Goal: Task Accomplishment & Management: Use online tool/utility

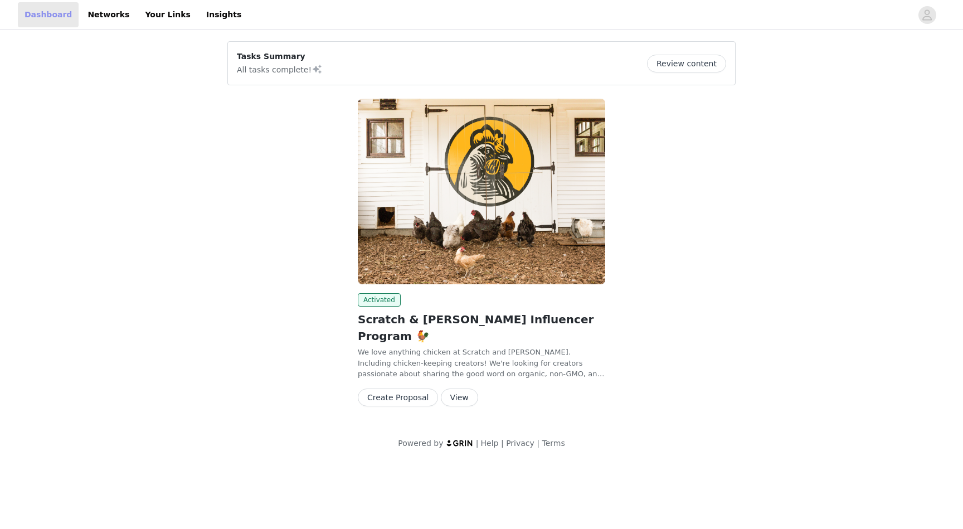
click at [36, 13] on link "Dashboard" at bounding box center [48, 14] width 61 height 25
click at [456, 388] on button "View" at bounding box center [459, 397] width 37 height 18
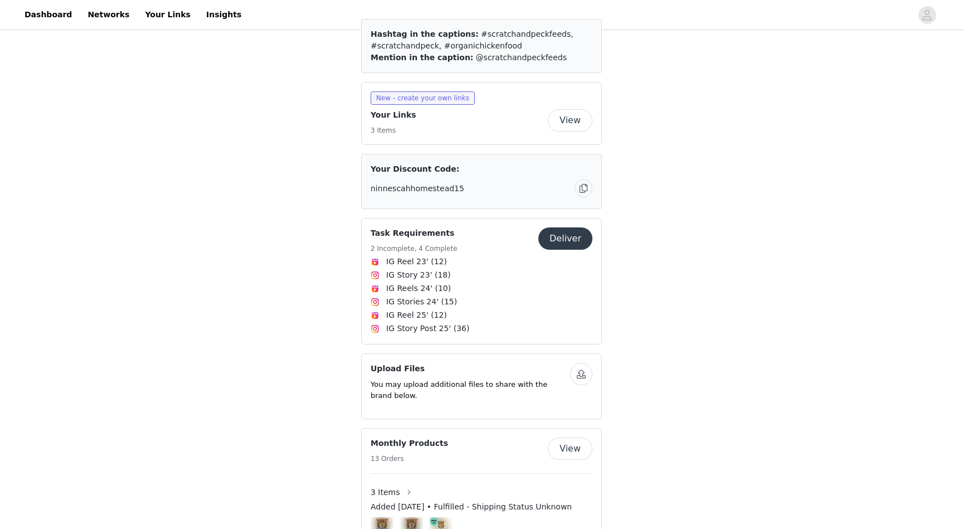
scroll to position [445, 0]
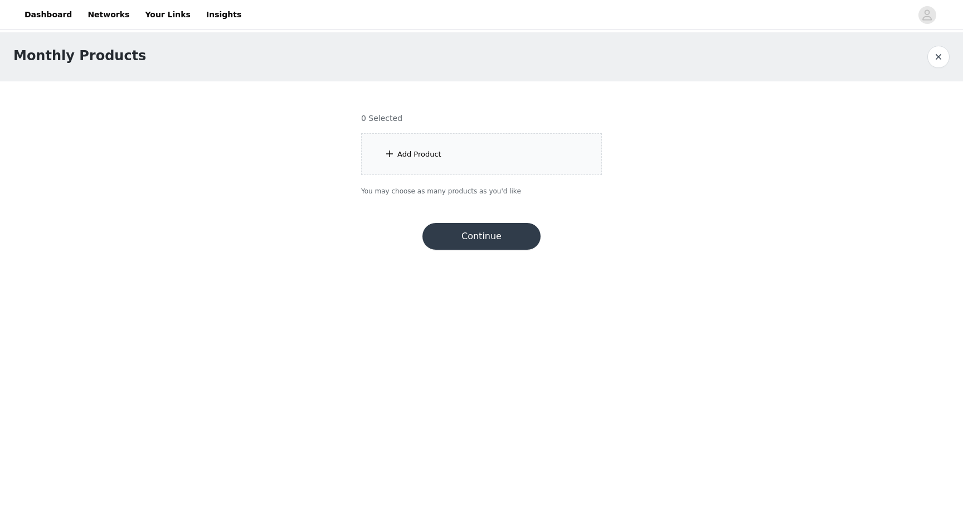
click at [408, 152] on div "Add Product" at bounding box center [419, 154] width 44 height 11
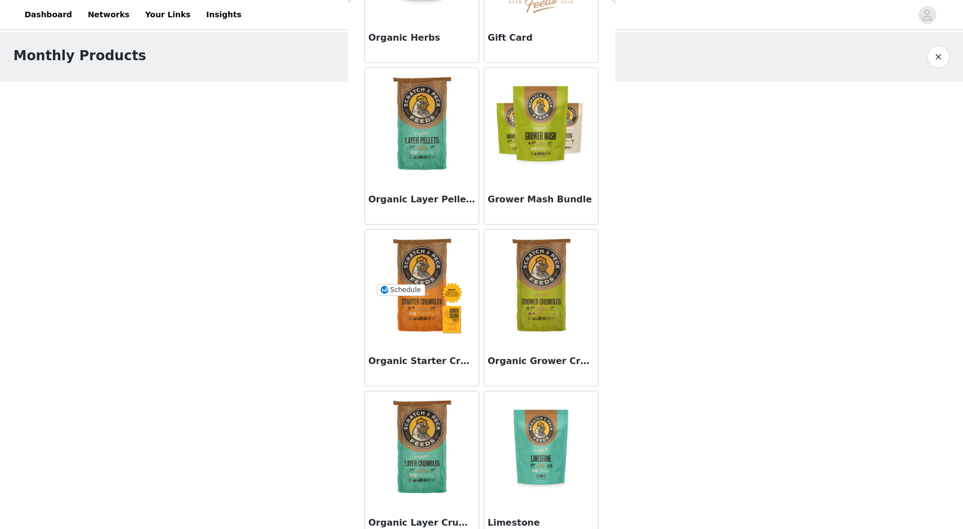
scroll to position [1176, 0]
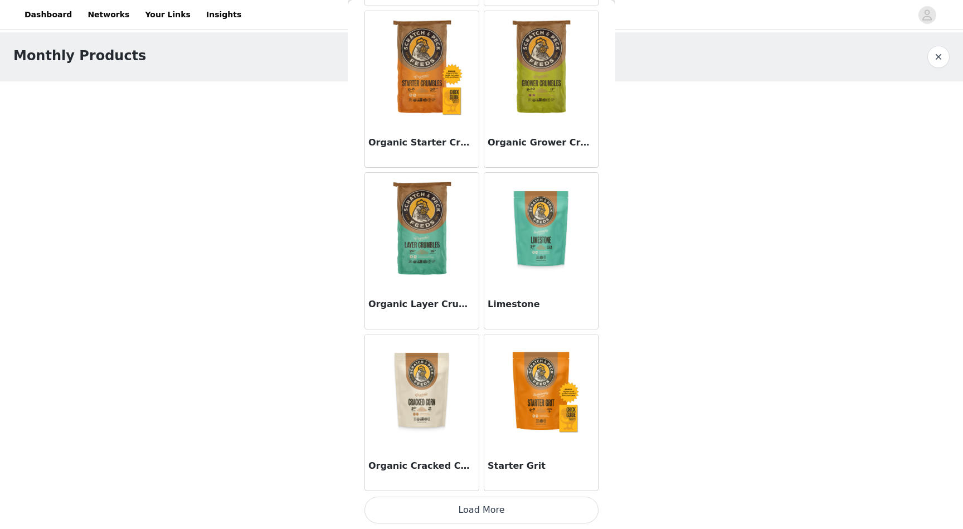
click at [481, 514] on button "Load More" at bounding box center [481, 510] width 234 height 27
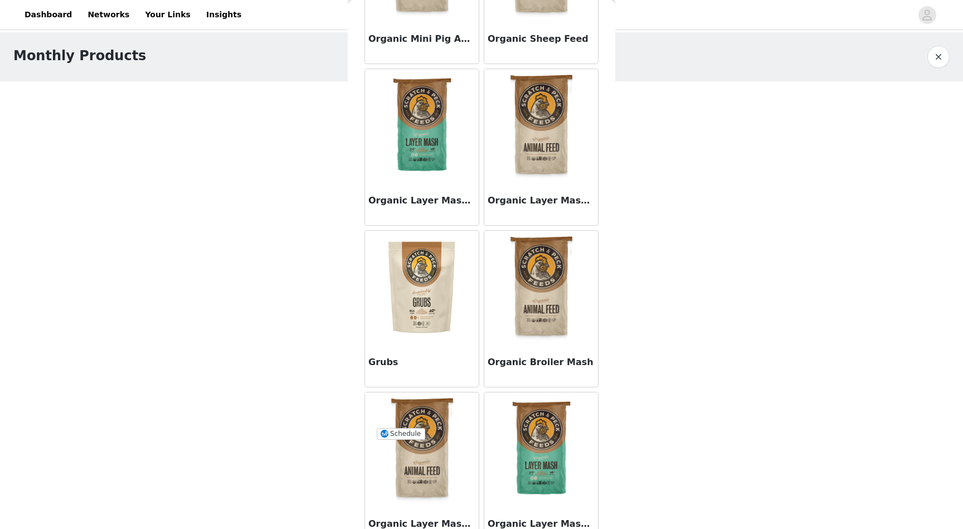
scroll to position [2793, 0]
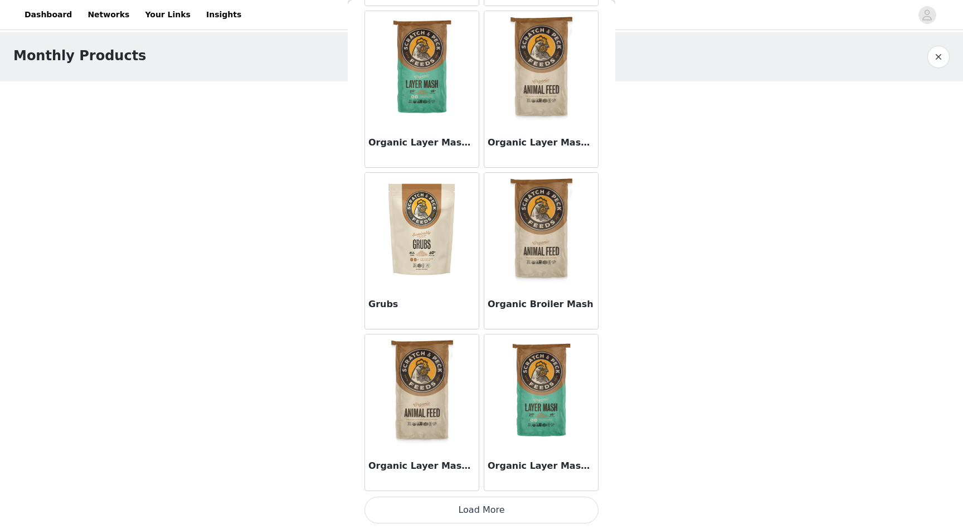
click at [501, 500] on button "Load More" at bounding box center [481, 510] width 234 height 27
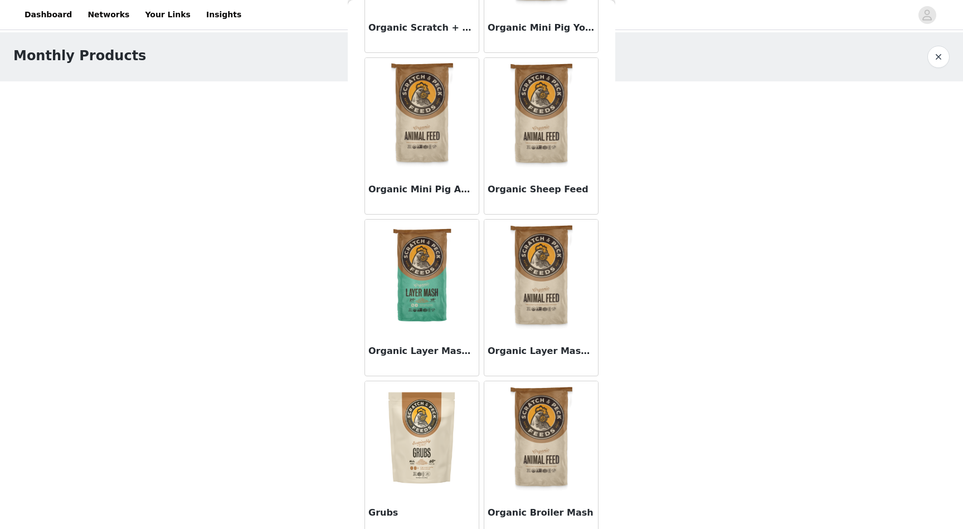
scroll to position [2574, 0]
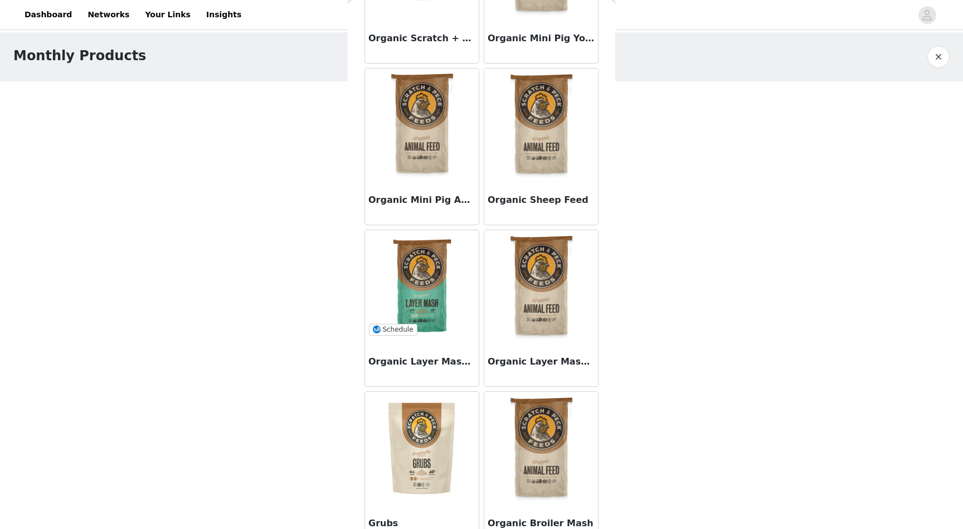
click at [421, 284] on img at bounding box center [421, 285] width 111 height 111
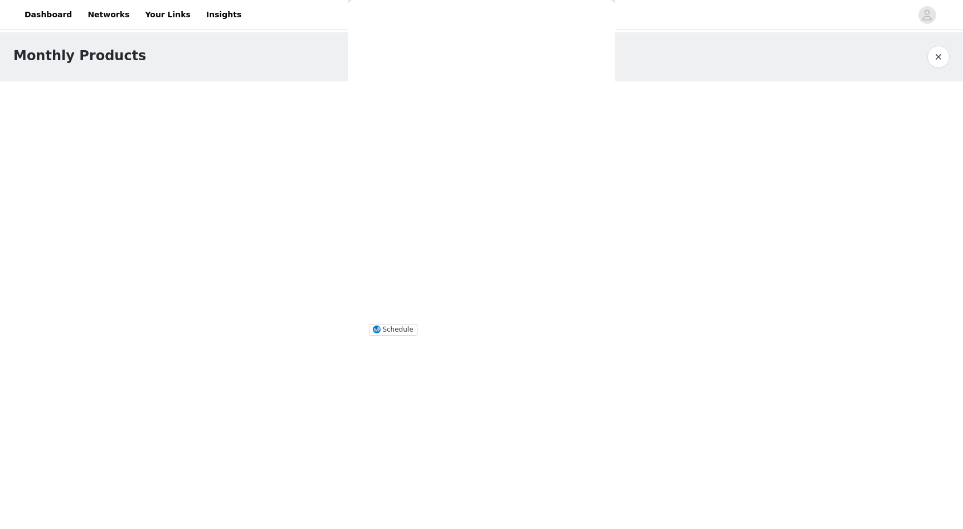
scroll to position [0, 0]
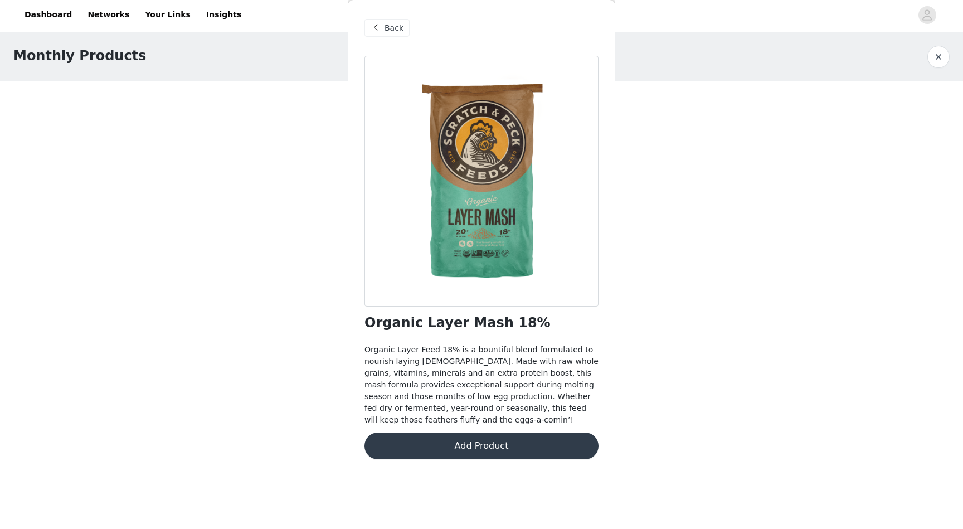
click at [474, 445] on button "Add Product" at bounding box center [481, 445] width 234 height 27
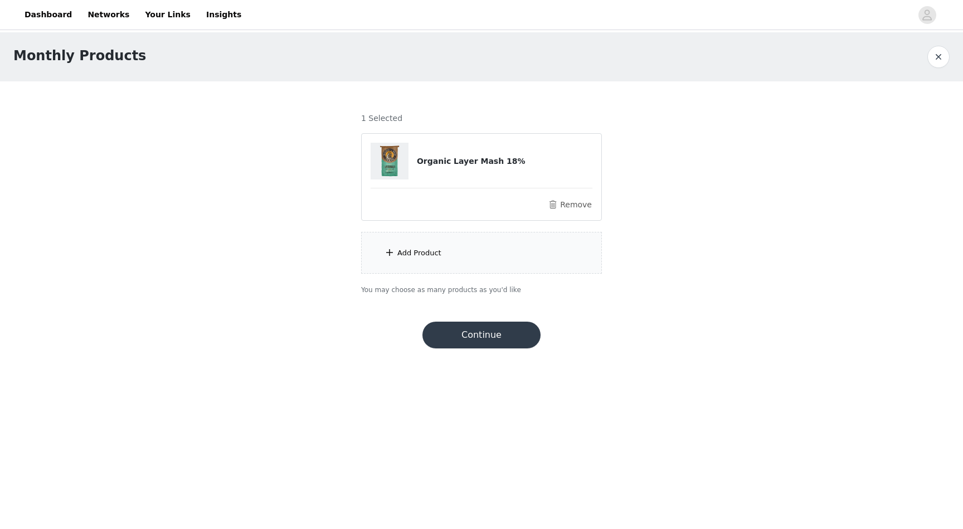
click at [415, 255] on div "Add Product" at bounding box center [419, 252] width 44 height 11
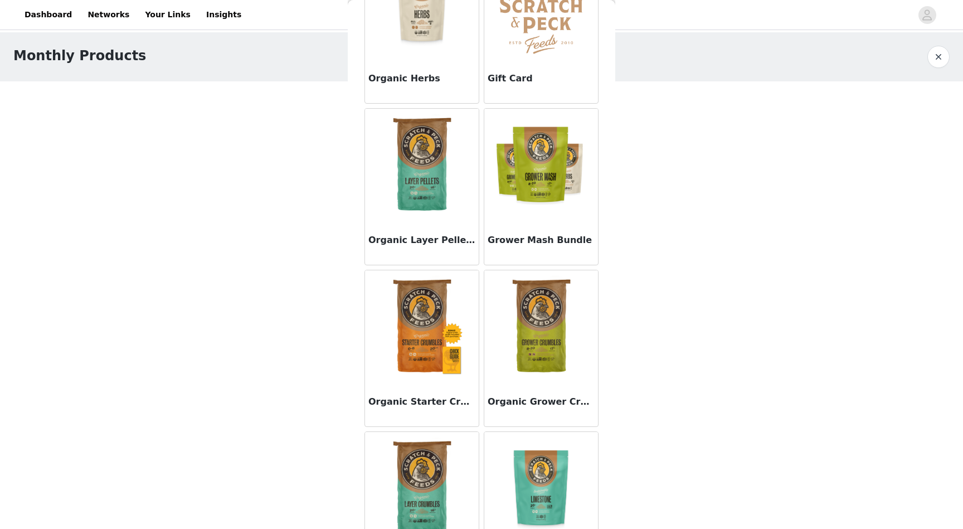
scroll to position [931, 0]
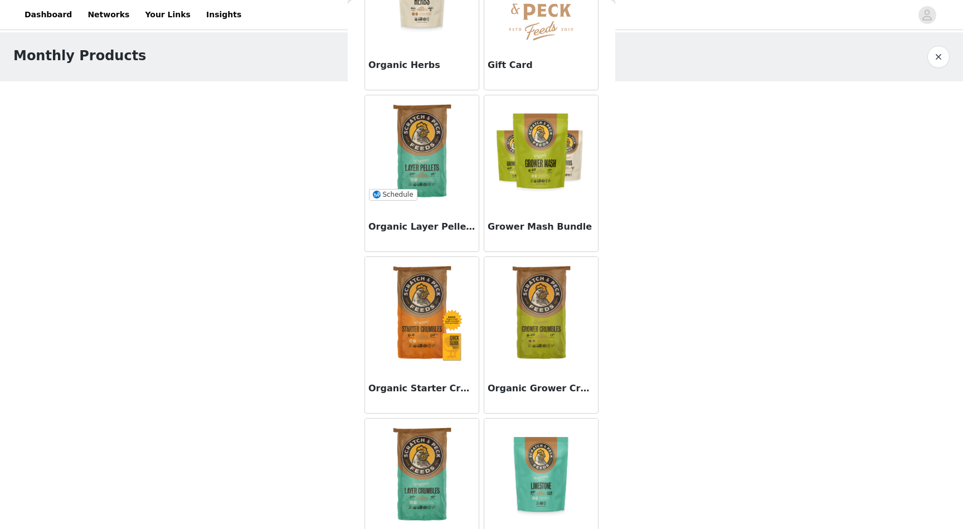
click at [429, 148] on img at bounding box center [421, 150] width 111 height 111
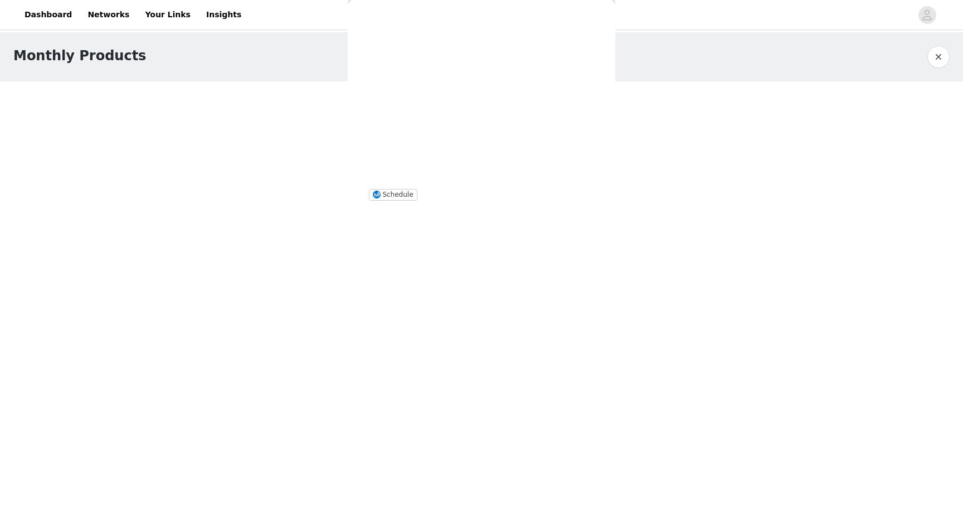
scroll to position [0, 0]
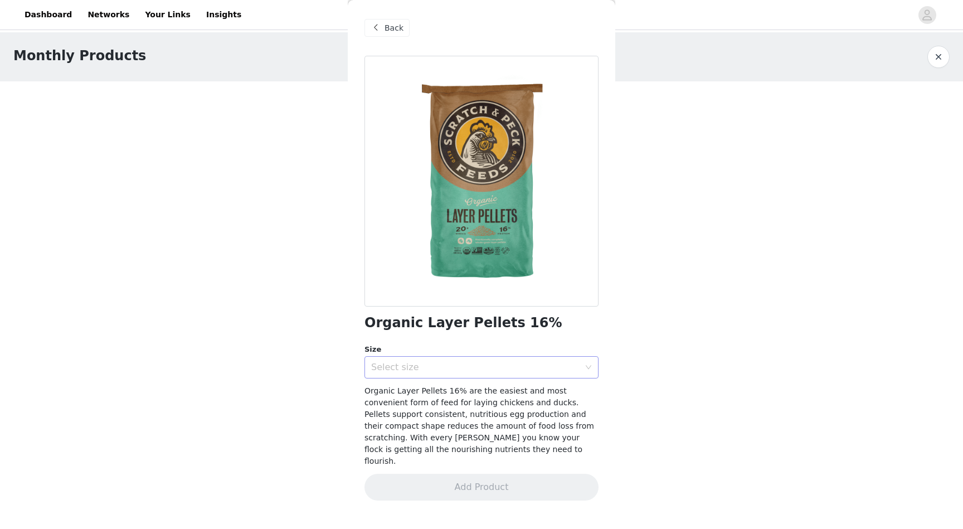
click at [445, 370] on div "Select size" at bounding box center [475, 367] width 208 height 11
click at [426, 410] on li "50 lb" at bounding box center [481, 410] width 234 height 18
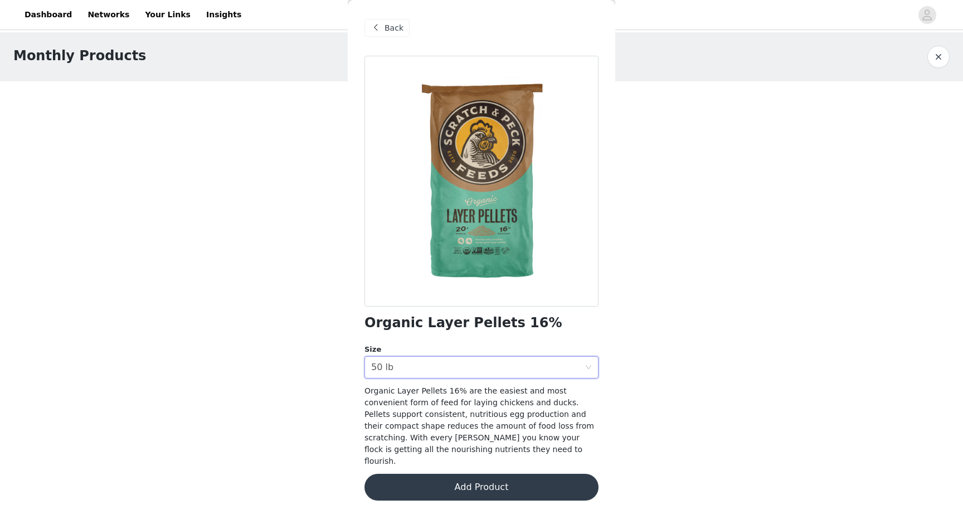
click at [462, 474] on button "Add Product" at bounding box center [481, 487] width 234 height 27
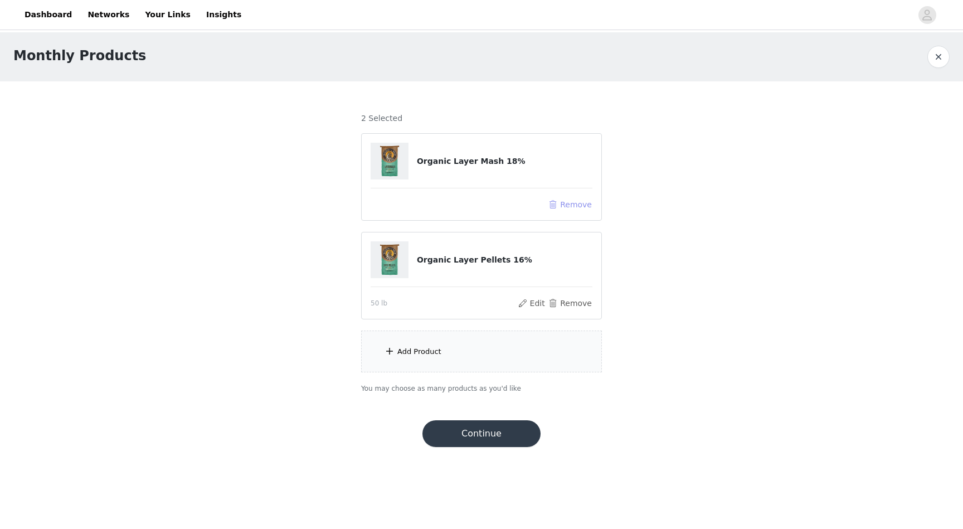
click at [573, 201] on button "Remove" at bounding box center [570, 204] width 45 height 13
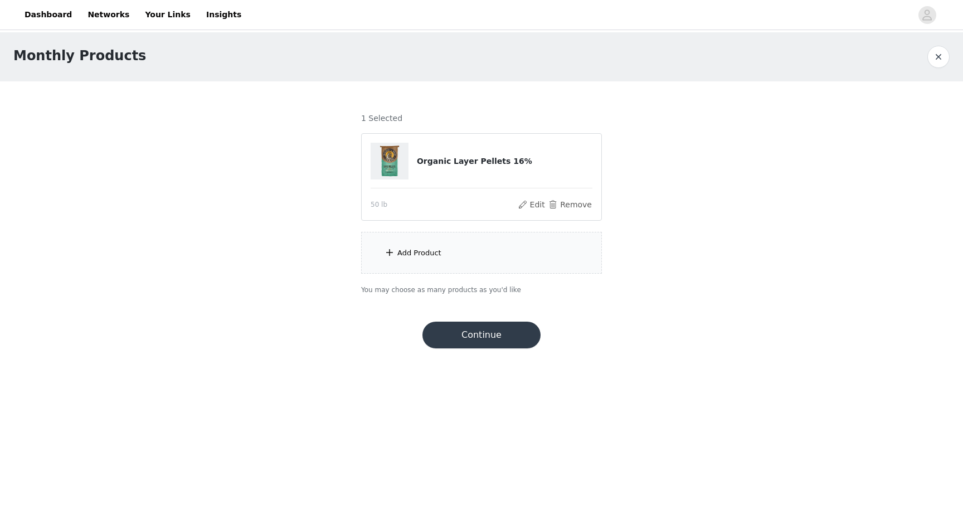
click at [410, 246] on div "Add Product" at bounding box center [481, 253] width 241 height 42
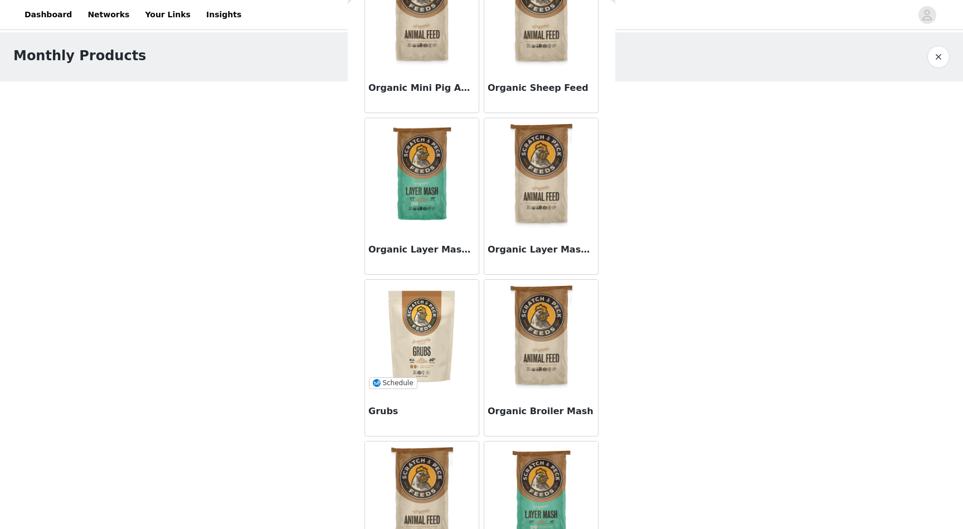
scroll to position [2700, 0]
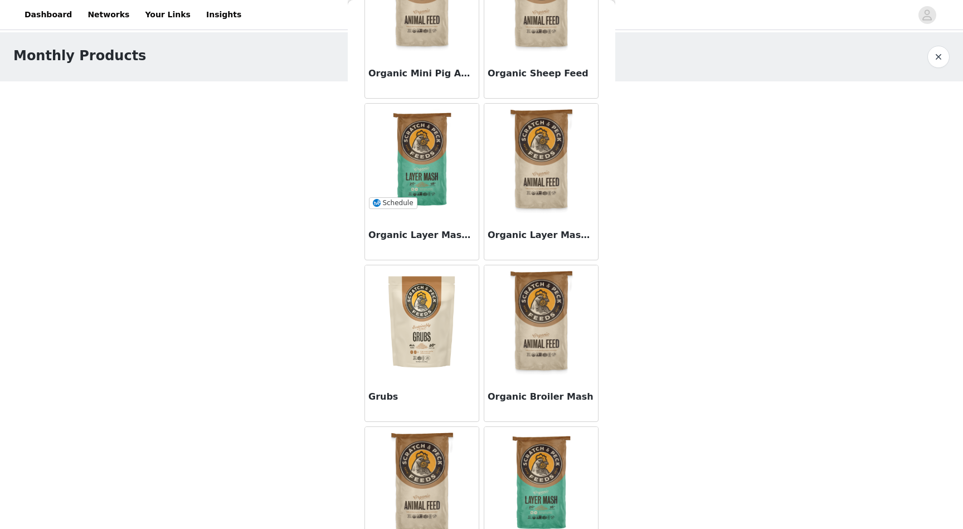
click at [421, 159] on img at bounding box center [421, 159] width 111 height 111
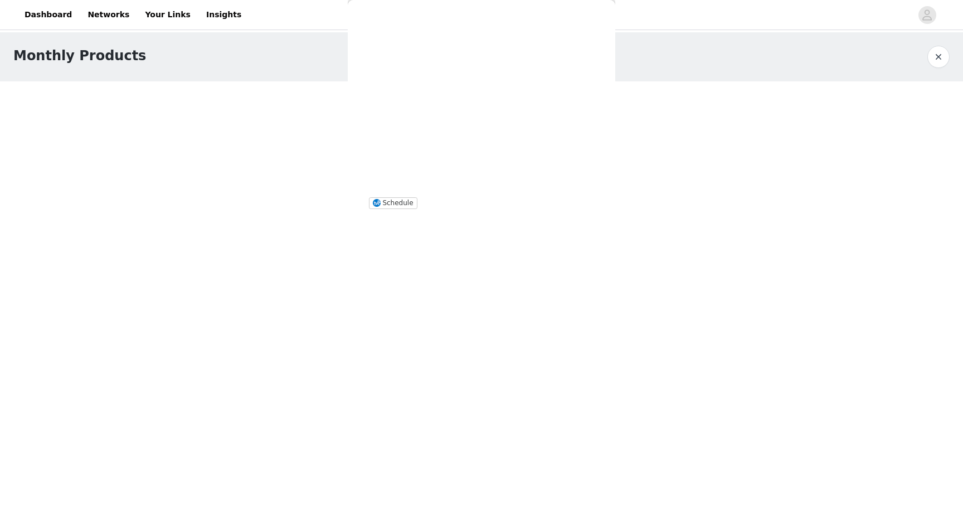
scroll to position [0, 0]
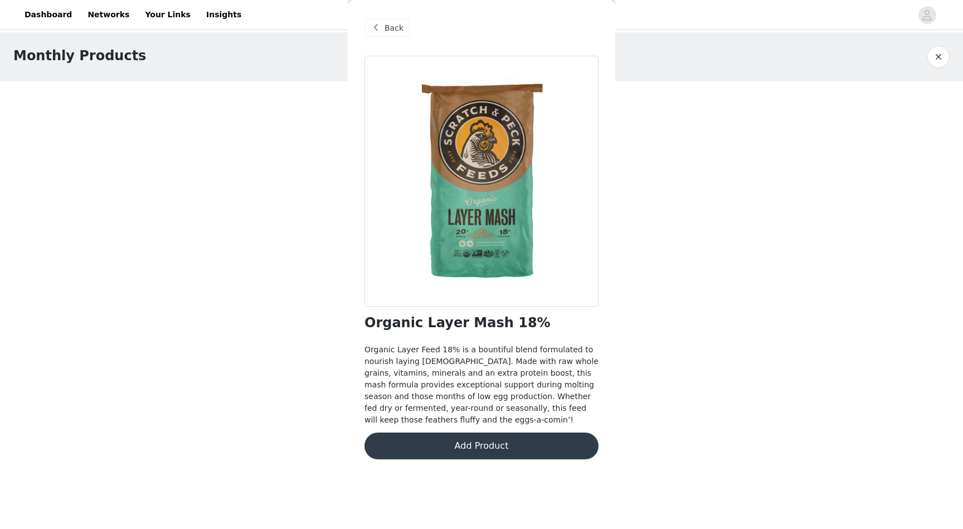
click at [469, 442] on button "Add Product" at bounding box center [481, 445] width 234 height 27
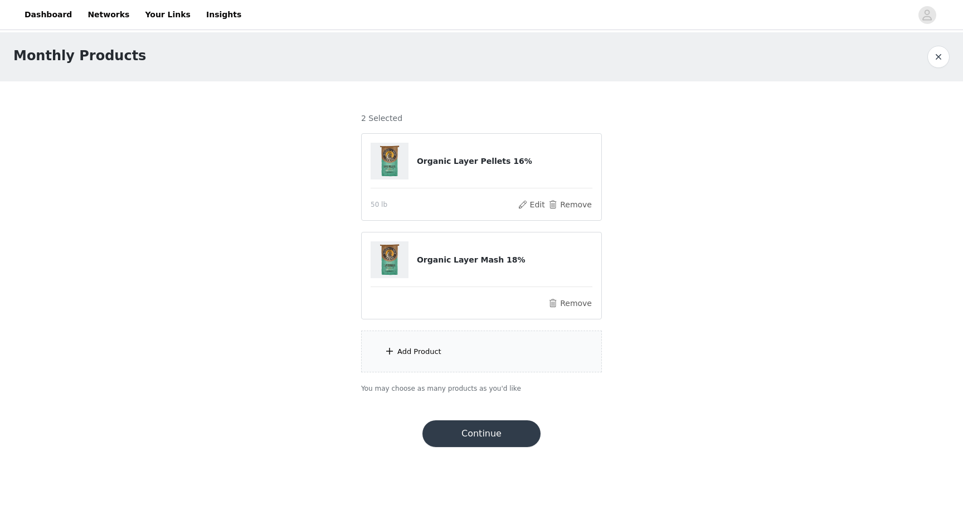
click at [451, 351] on div "Add Product" at bounding box center [481, 351] width 241 height 42
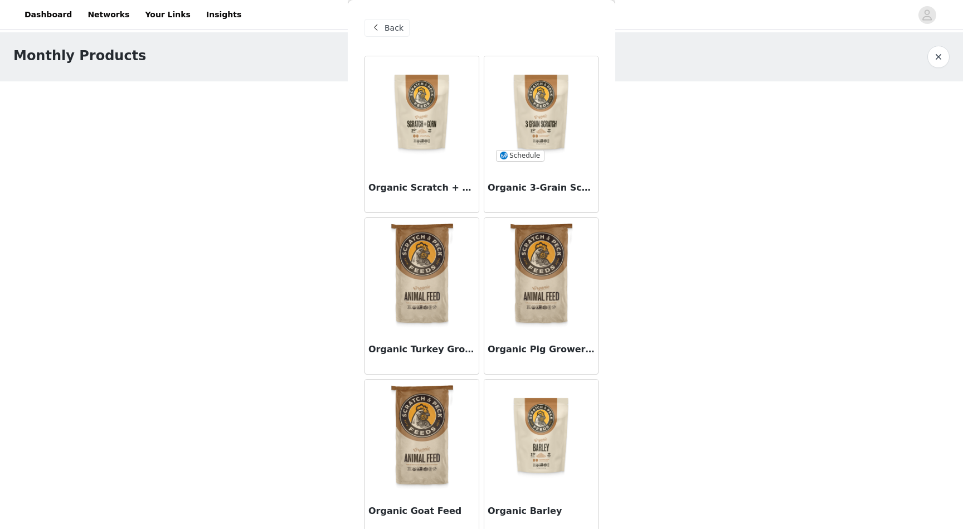
click at [532, 110] on img at bounding box center [541, 111] width 96 height 111
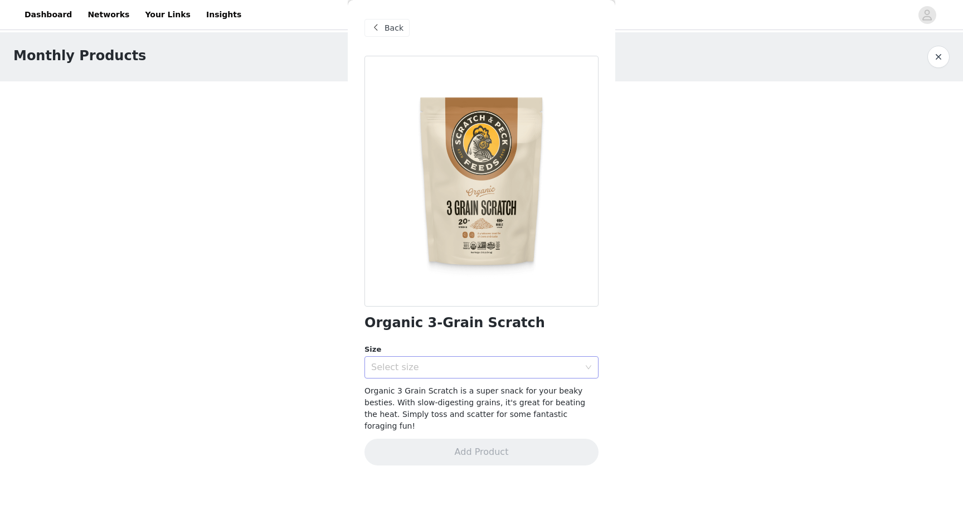
click at [450, 375] on div "Select size" at bounding box center [477, 367] width 213 height 21
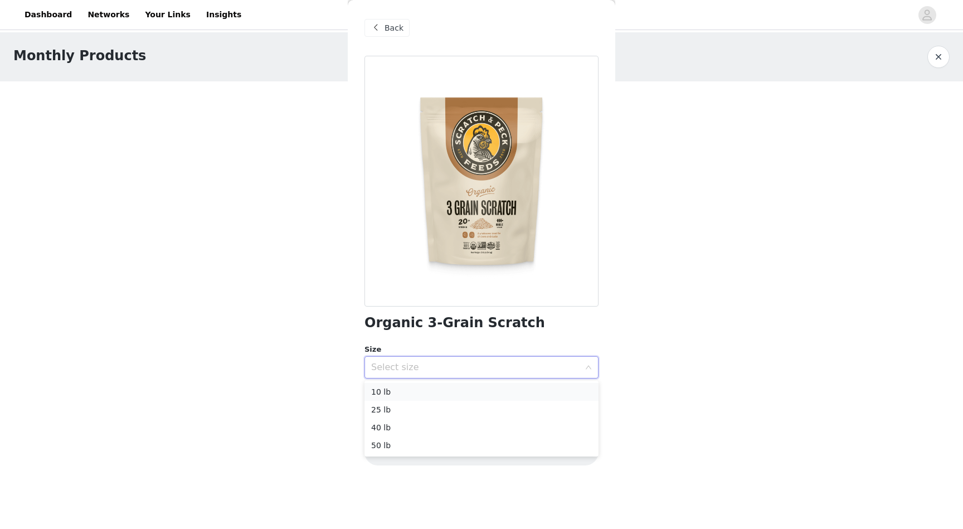
click at [430, 395] on li "10 lb" at bounding box center [481, 392] width 234 height 18
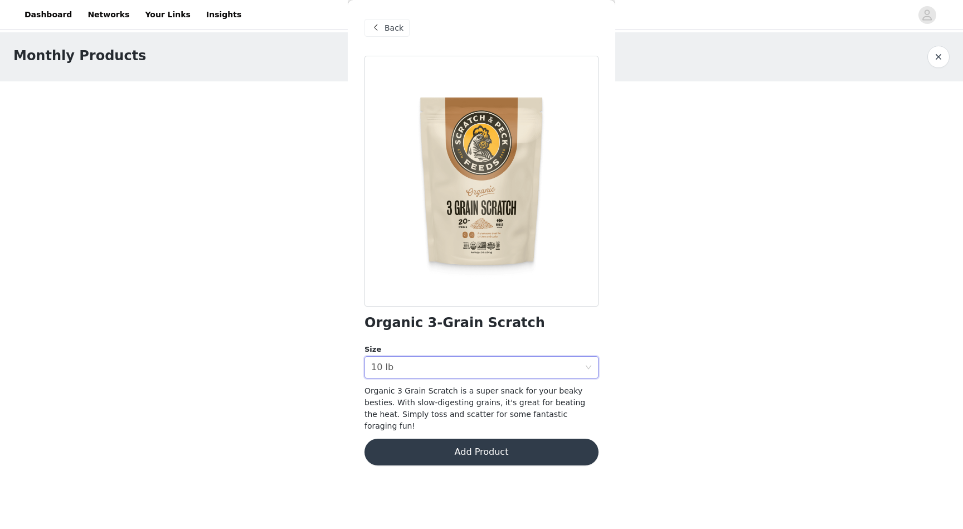
click at [446, 444] on button "Add Product" at bounding box center [481, 452] width 234 height 27
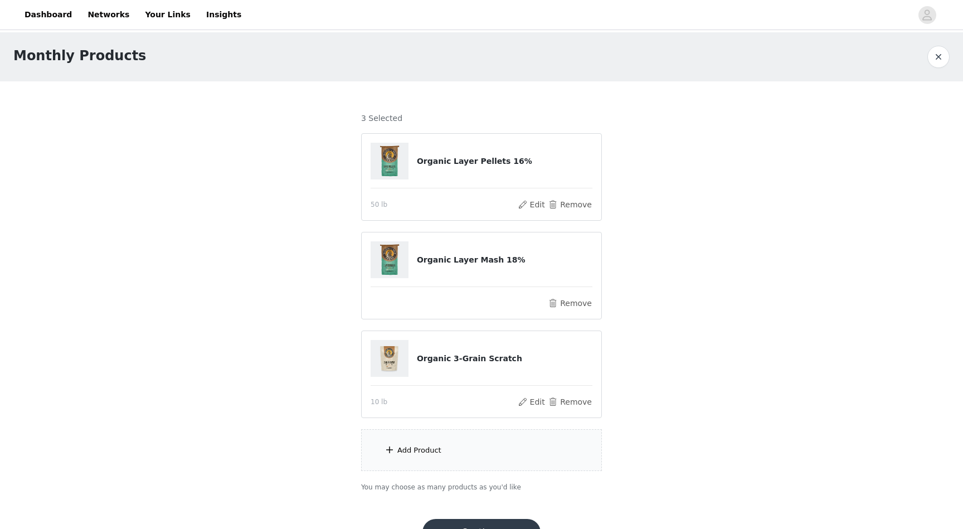
scroll to position [30, 0]
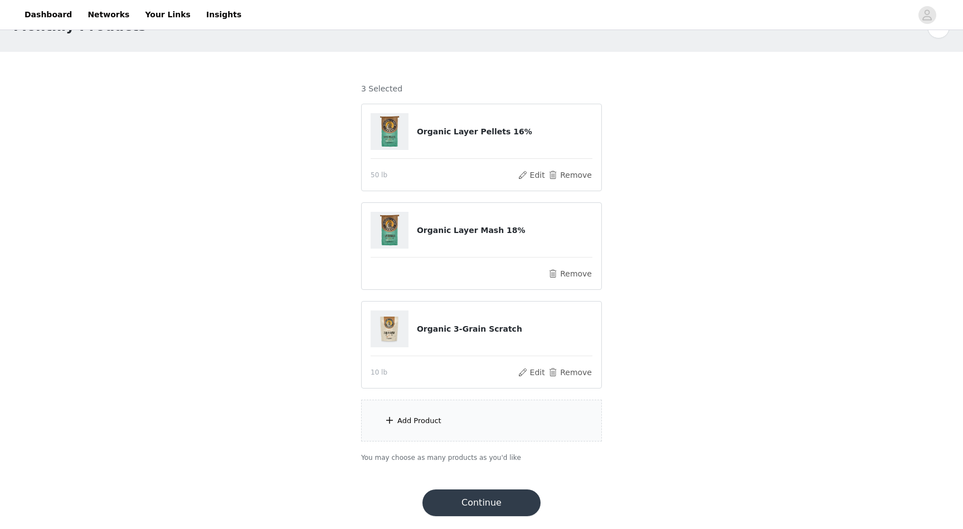
click at [473, 498] on button "Continue" at bounding box center [481, 502] width 118 height 27
